Goal: Navigation & Orientation: Find specific page/section

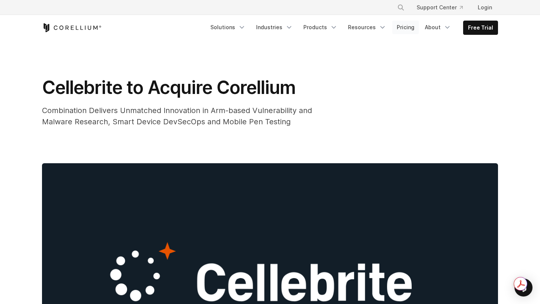
click at [410, 28] on link "Pricing" at bounding box center [405, 27] width 27 height 13
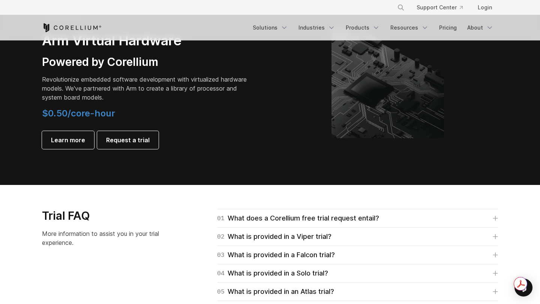
scroll to position [920, 0]
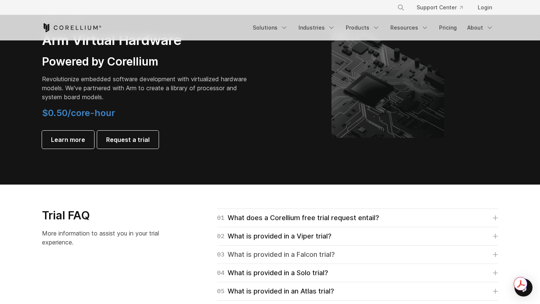
click at [261, 251] on div "03 What is provided in a Falcon trial?" at bounding box center [276, 255] width 118 height 10
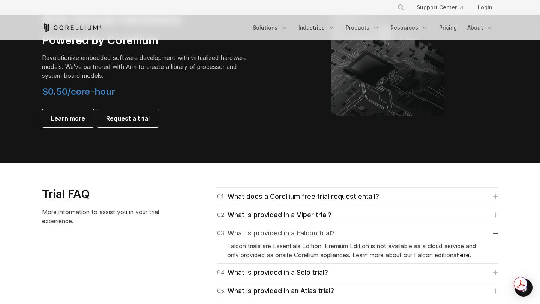
scroll to position [941, 0]
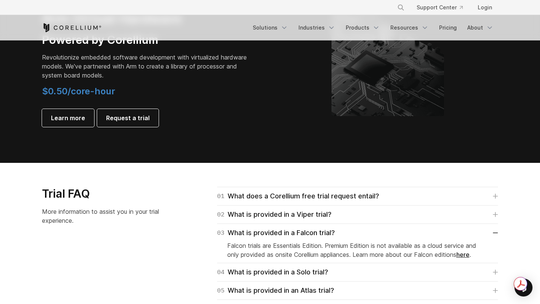
click at [469, 256] on link "here" at bounding box center [462, 254] width 13 height 7
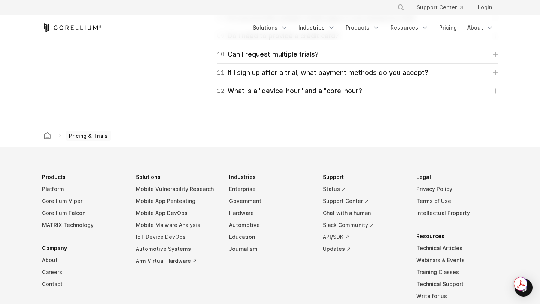
scroll to position [1270, 0]
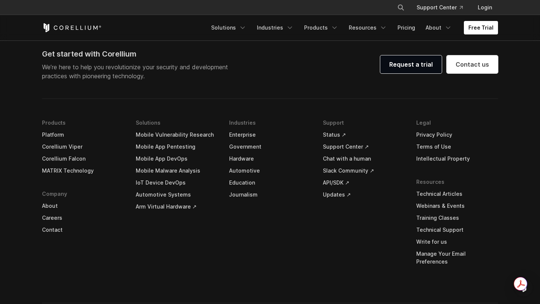
scroll to position [2338, 0]
click at [56, 217] on link "Careers" at bounding box center [83, 218] width 82 height 12
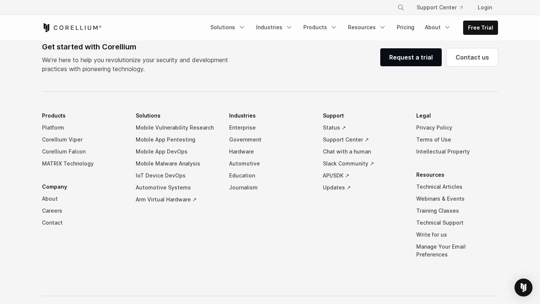
scroll to position [724, 0]
